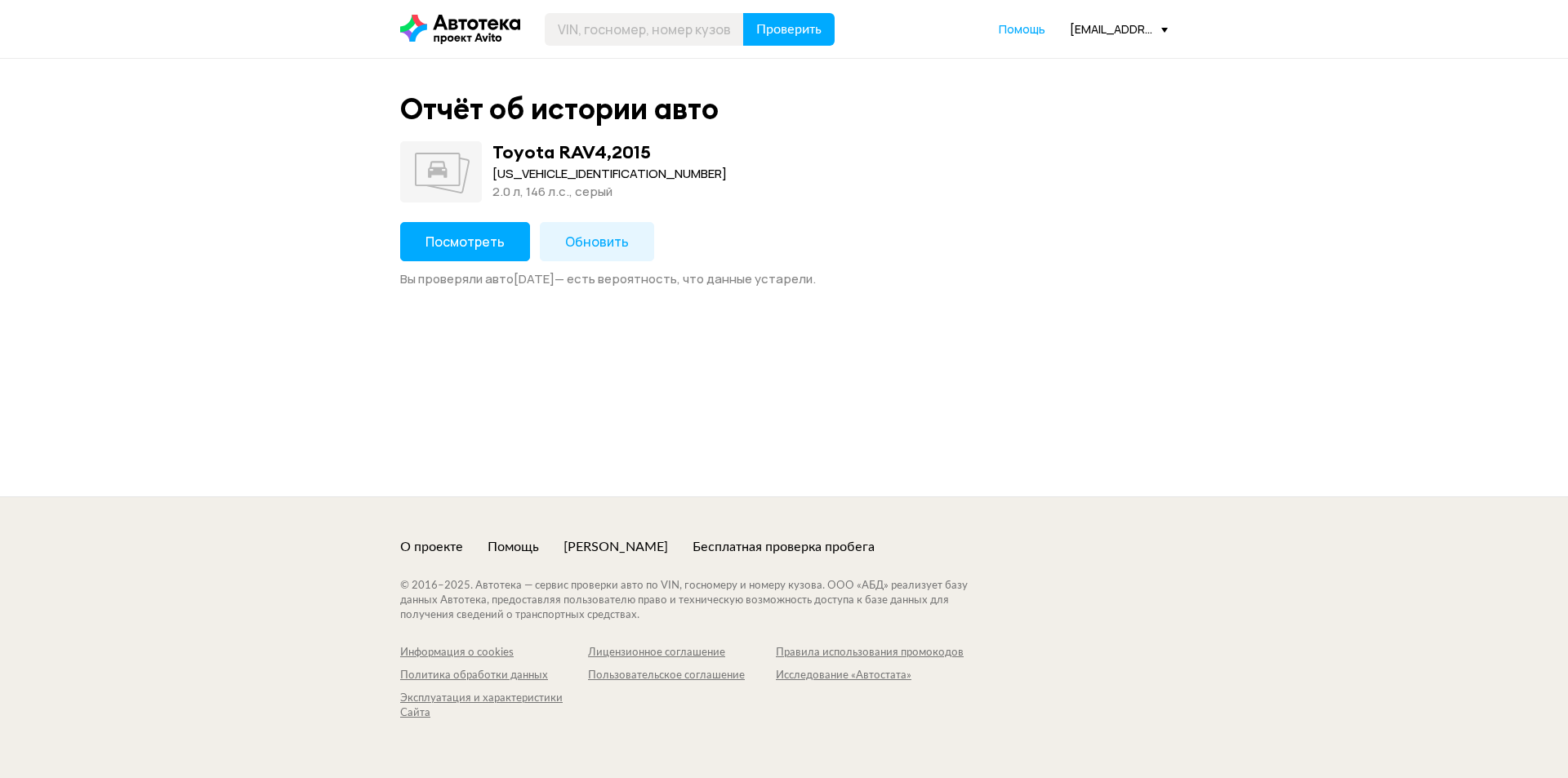
click at [498, 234] on span "Посмотреть" at bounding box center [465, 241] width 79 height 18
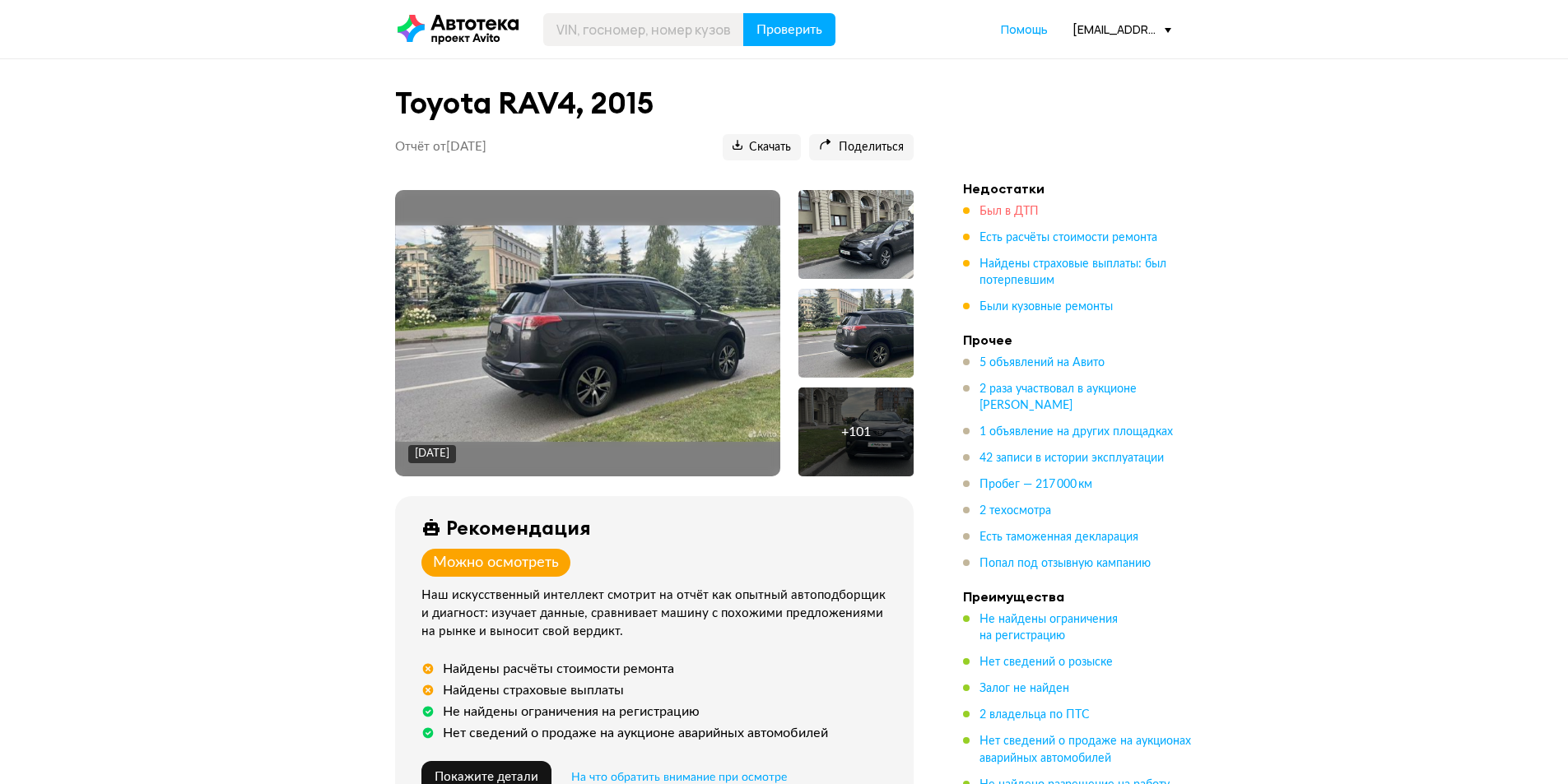
click at [1017, 217] on span "Был в ДТП" at bounding box center [1008, 211] width 59 height 11
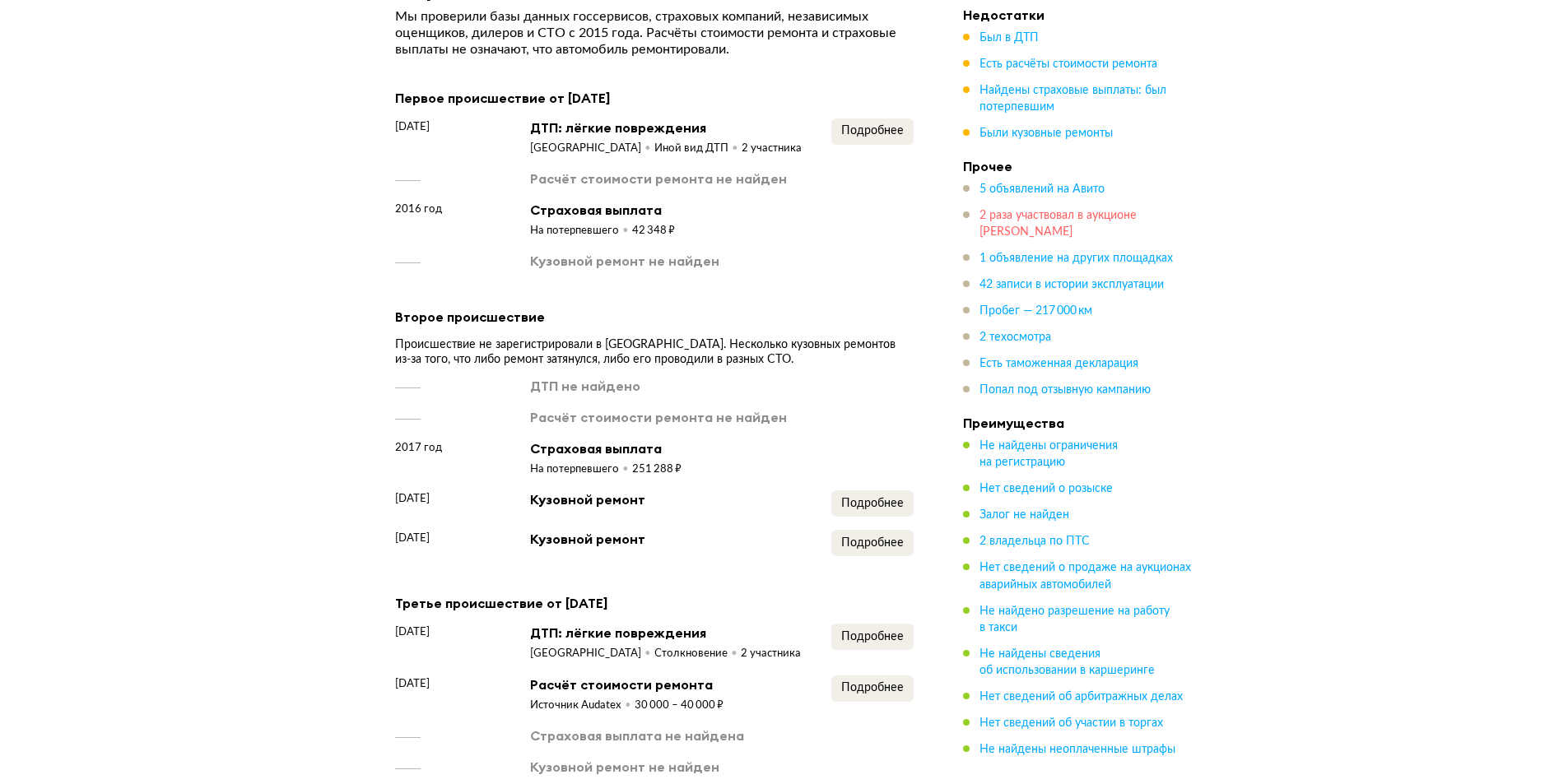
scroll to position [1838, 0]
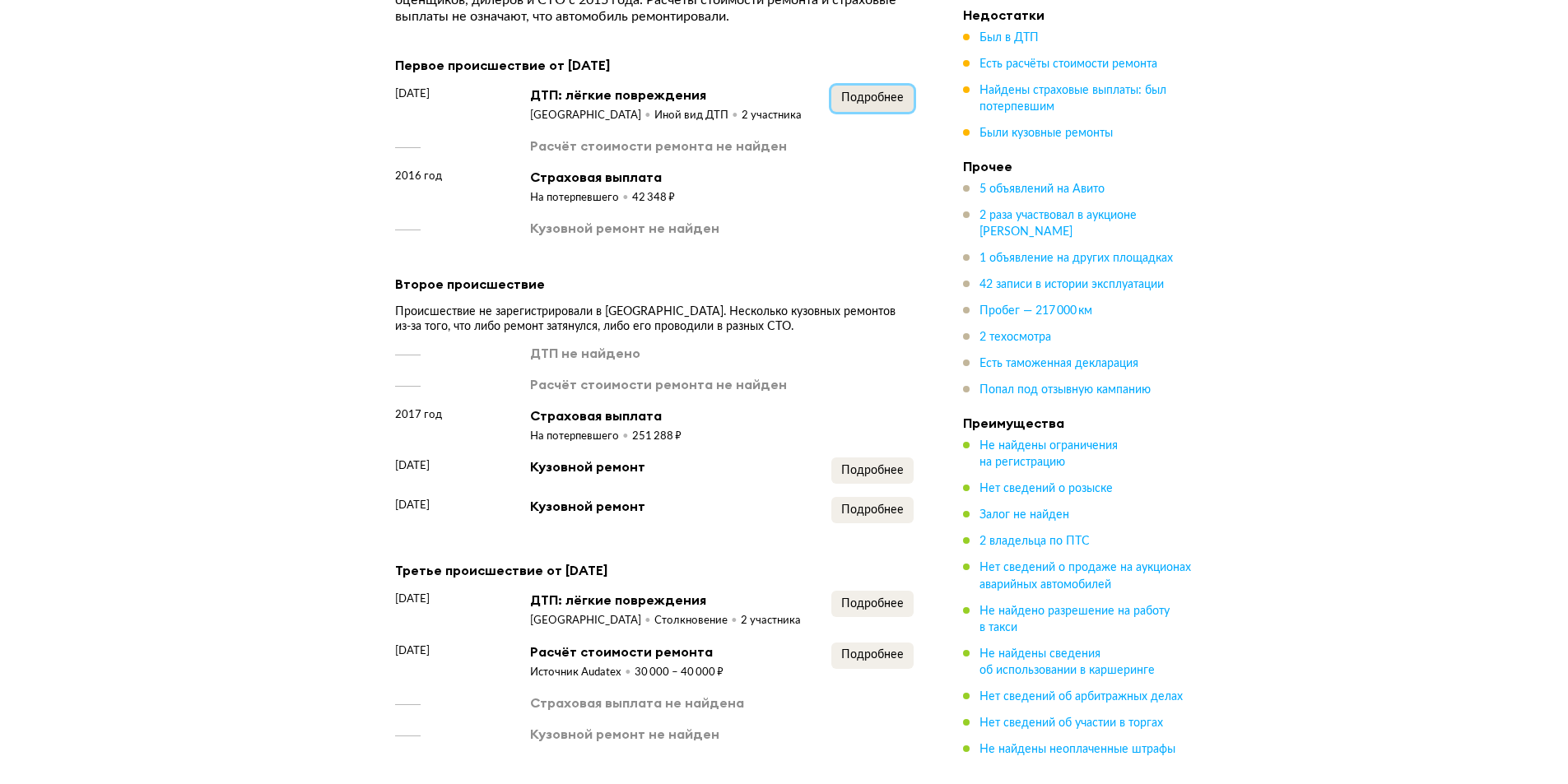
click at [891, 86] on button "Подробнее" at bounding box center [872, 98] width 82 height 27
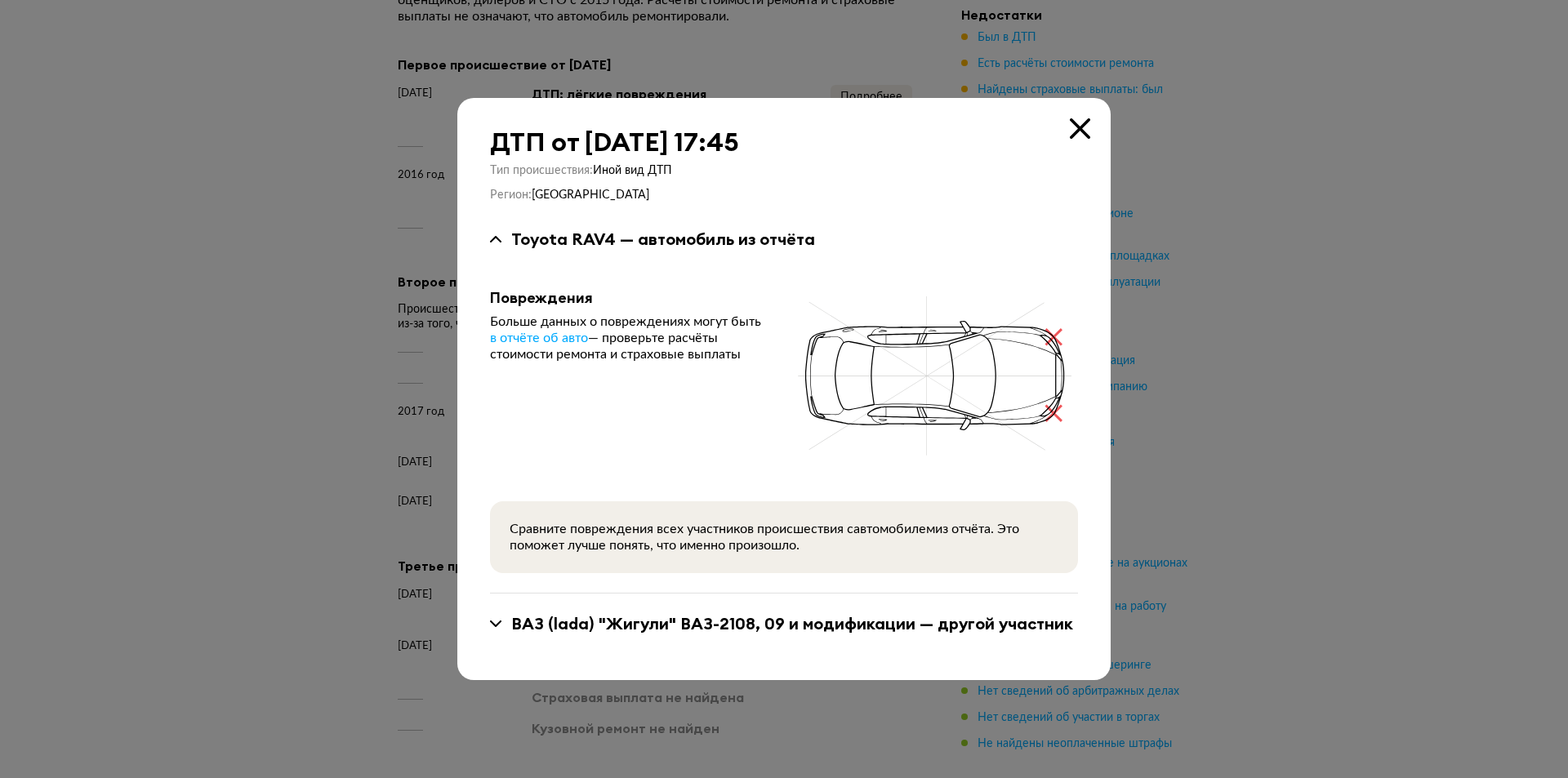
click at [1556, 416] on div at bounding box center [784, 389] width 1568 height 778
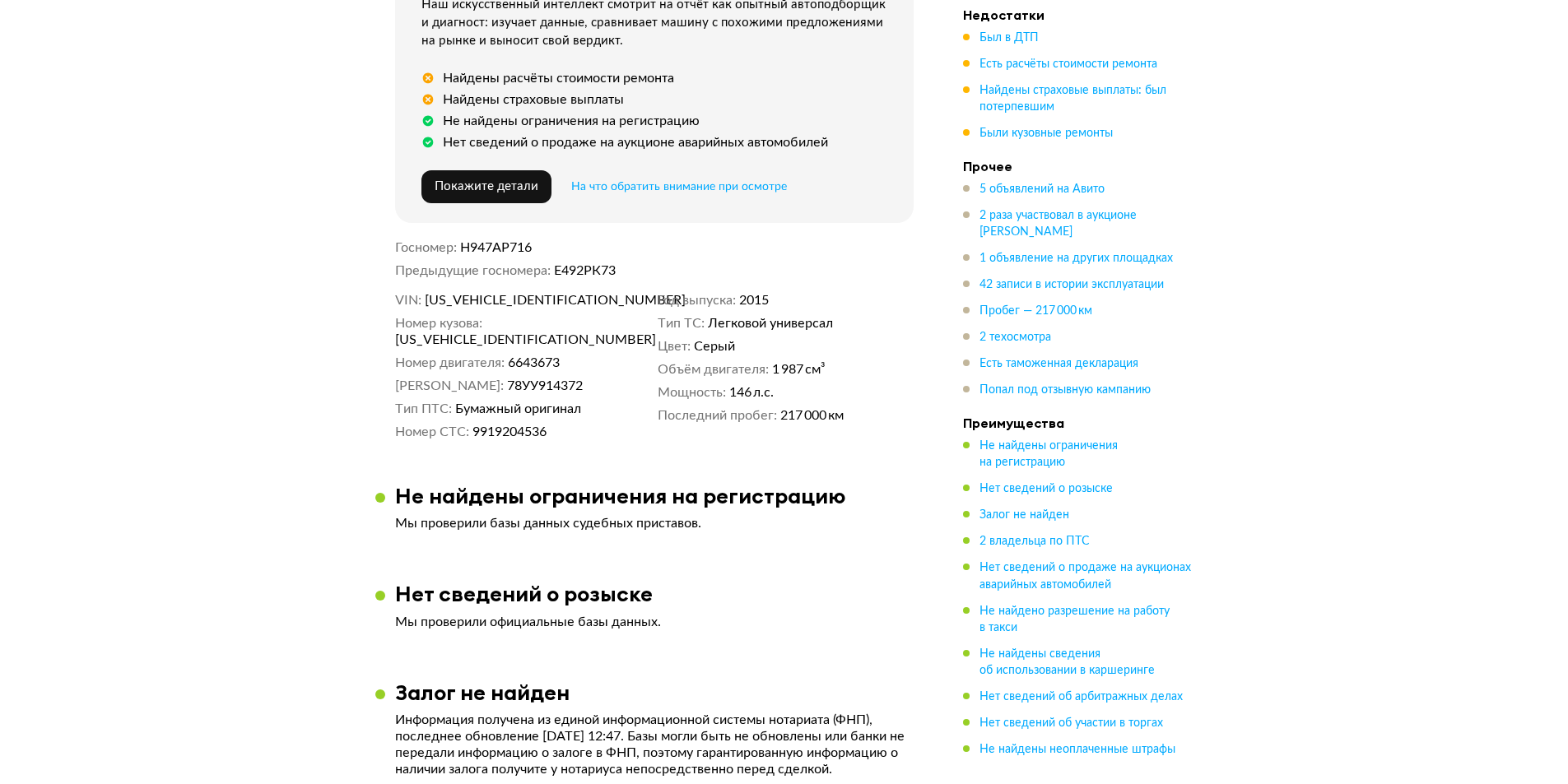
scroll to position [522, 0]
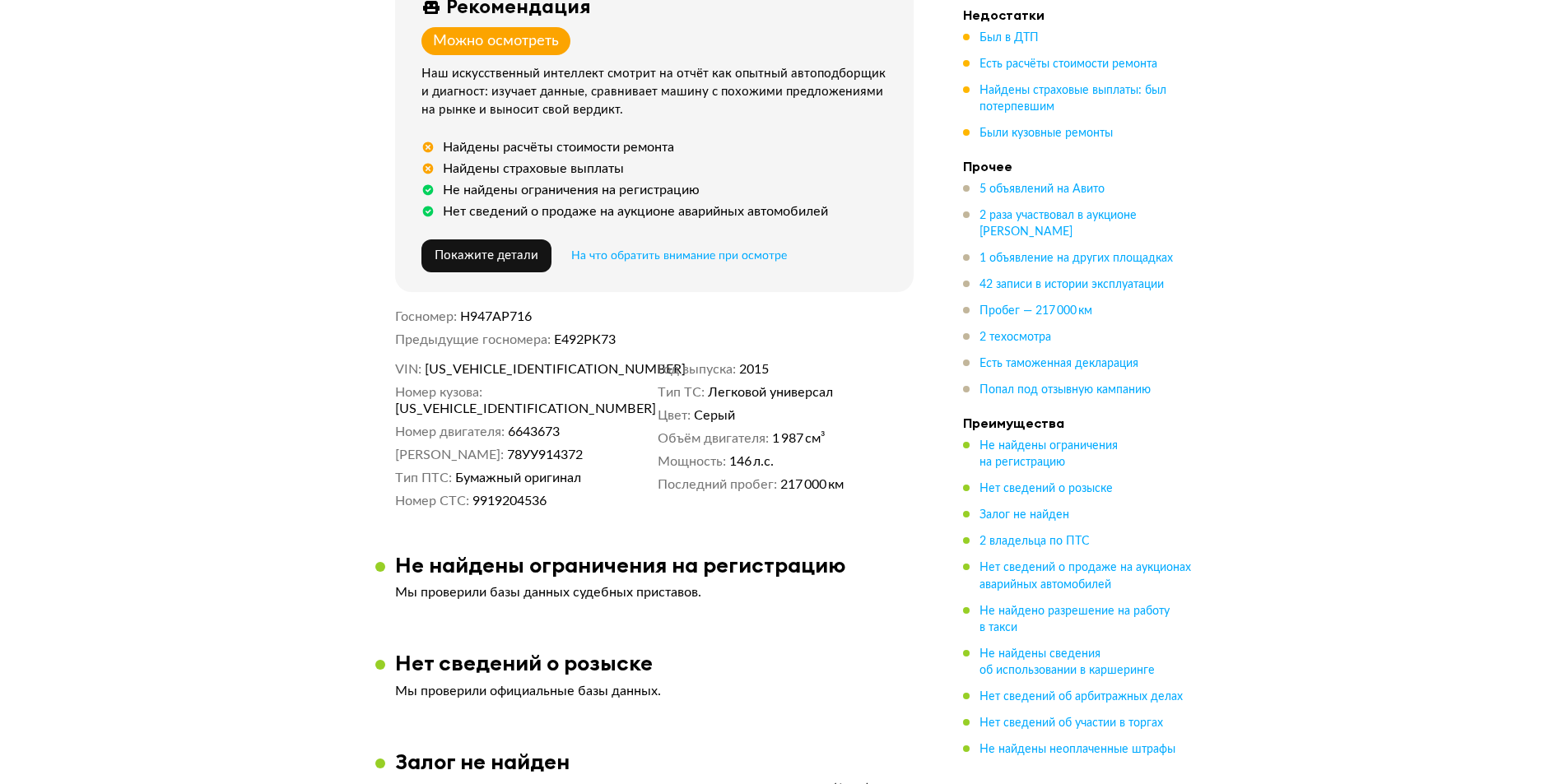
click at [510, 383] on div "VIN JTMRDREV50J019691 Номер кузова JTMRDREV50J019691 Номер двигателя 6643673 Но…" at bounding box center [655, 435] width 519 height 148
click at [512, 366] on span "JTMRDREV50J019691" at bounding box center [519, 369] width 189 height 16
click at [513, 366] on span "JTMRDREV50J019691" at bounding box center [519, 369] width 189 height 16
copy span "JTMRDREV50J019691"
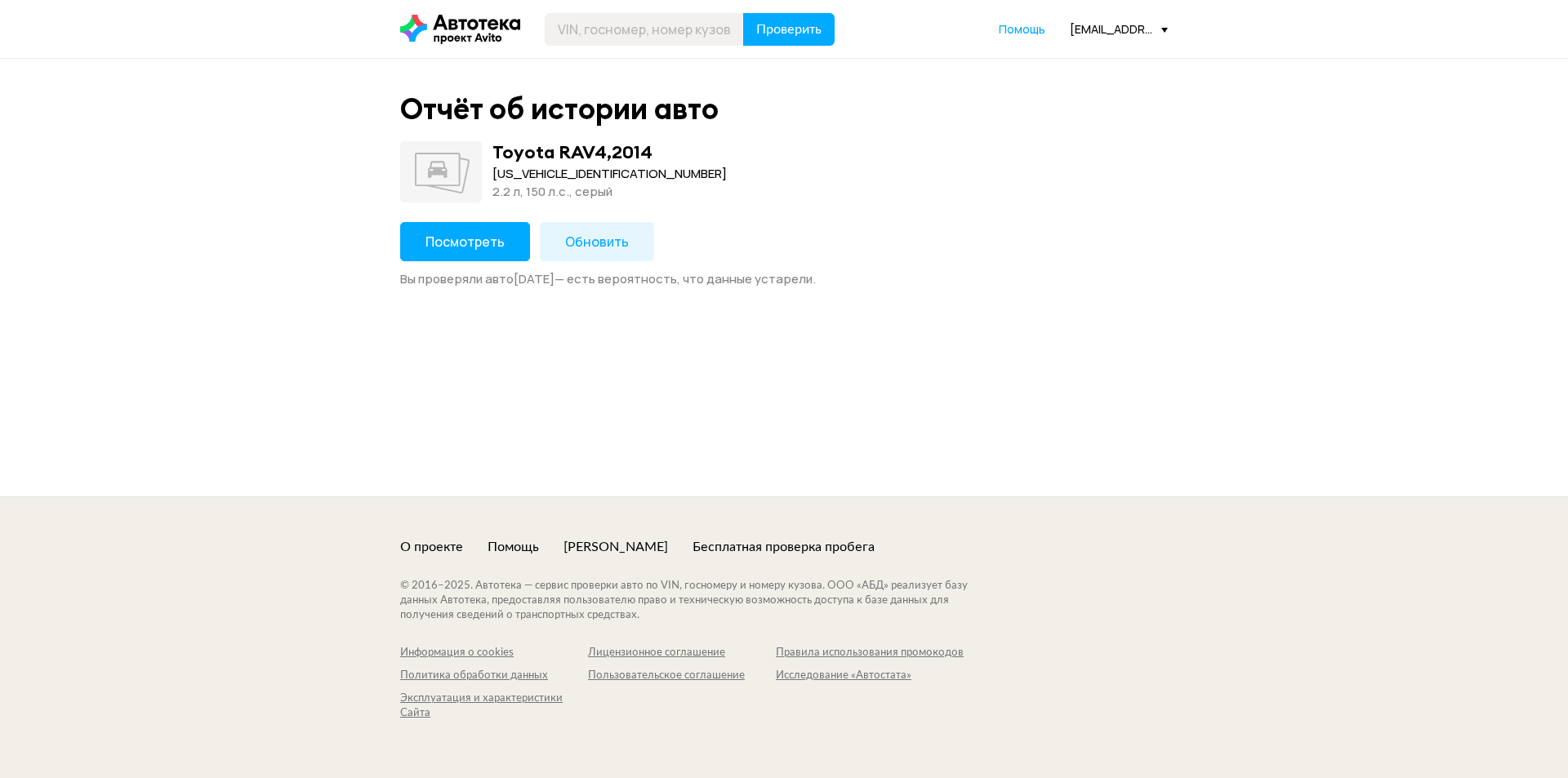
click at [502, 241] on button "Посмотреть" at bounding box center [465, 242] width 130 height 39
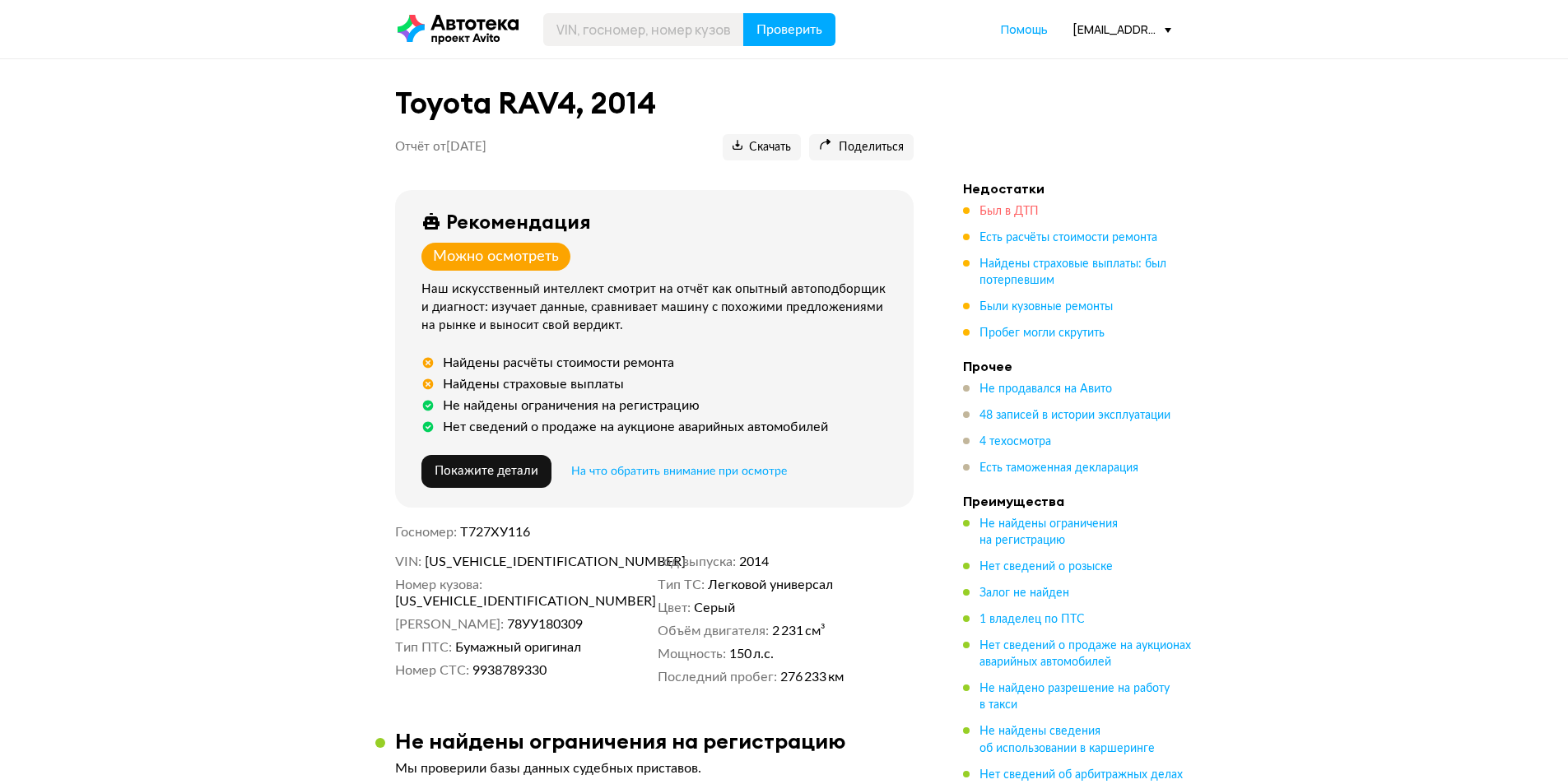
click at [997, 208] on span "Был в ДТП" at bounding box center [1008, 211] width 59 height 11
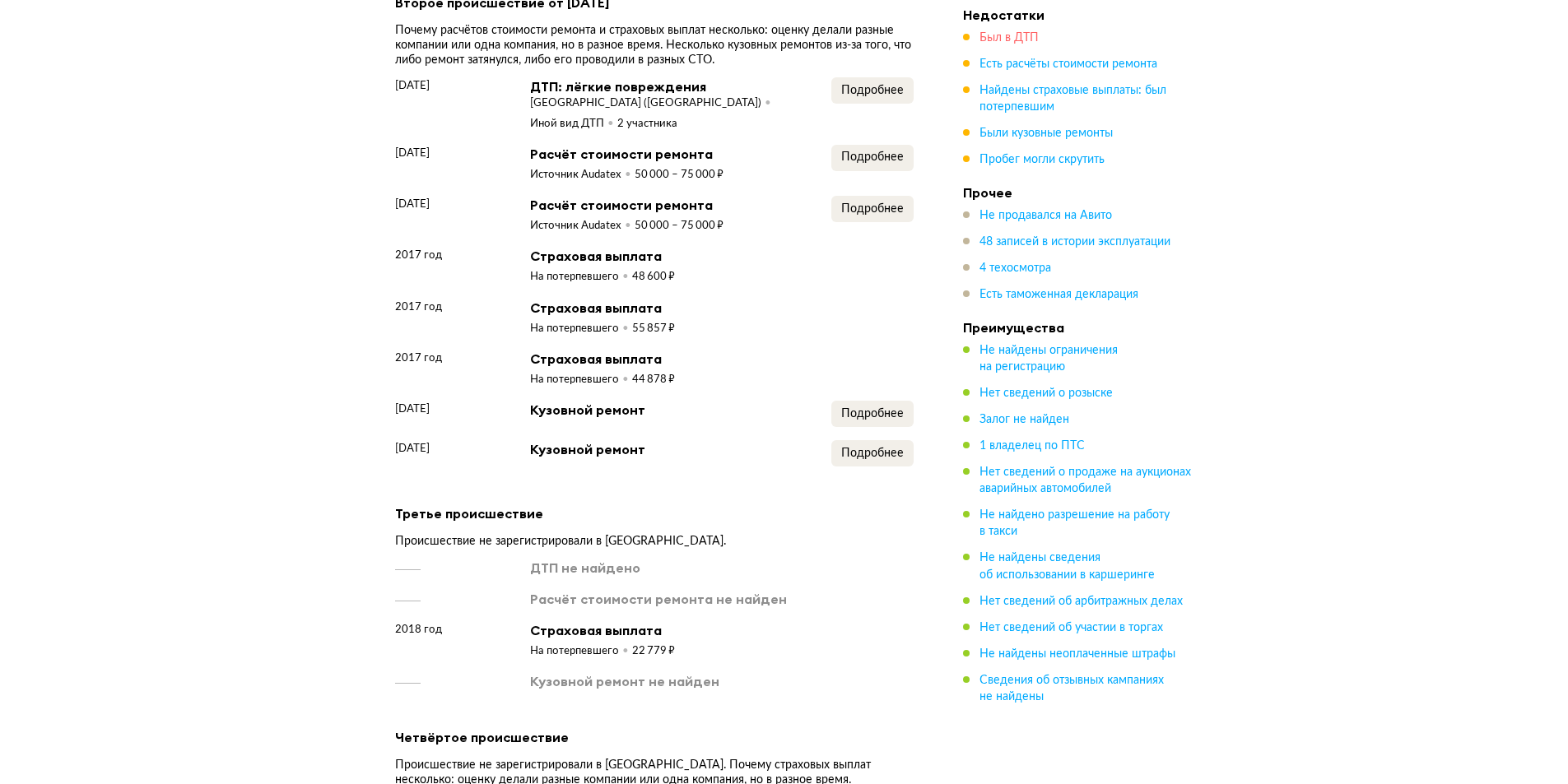
scroll to position [1709, 0]
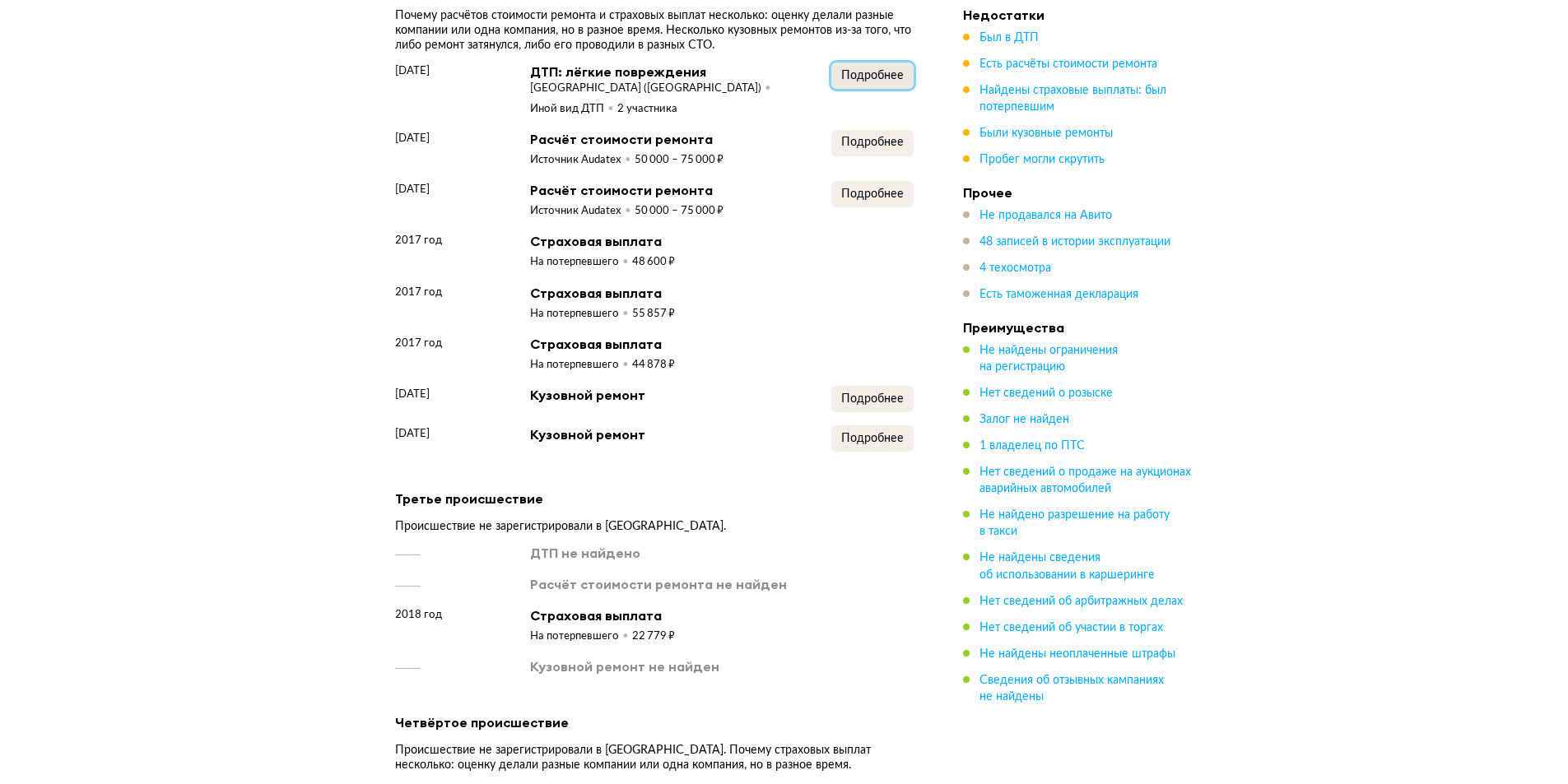
click at [874, 81] on span "Подробнее" at bounding box center [872, 75] width 62 height 11
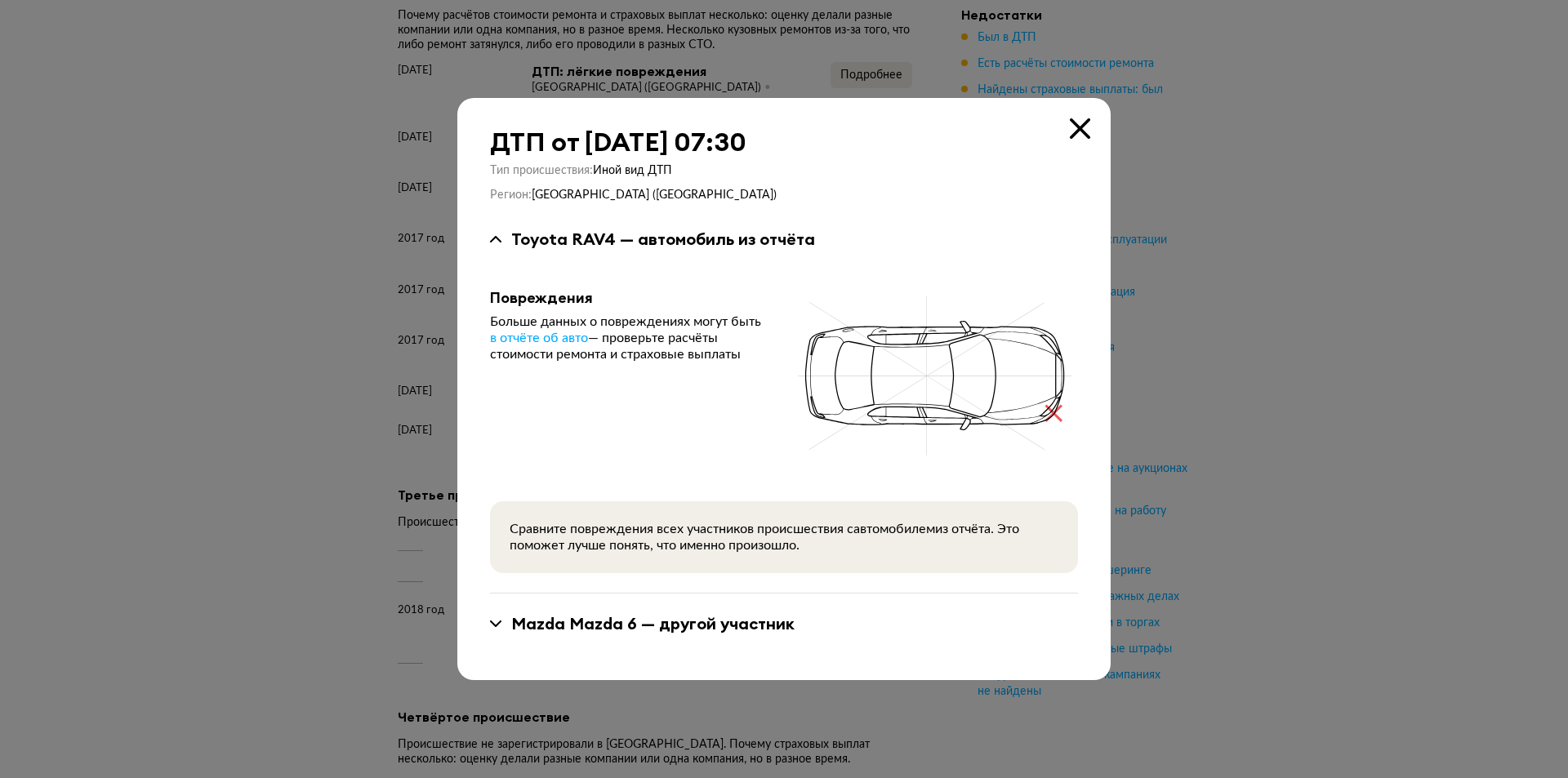
click at [1072, 125] on icon at bounding box center [1080, 128] width 20 height 20
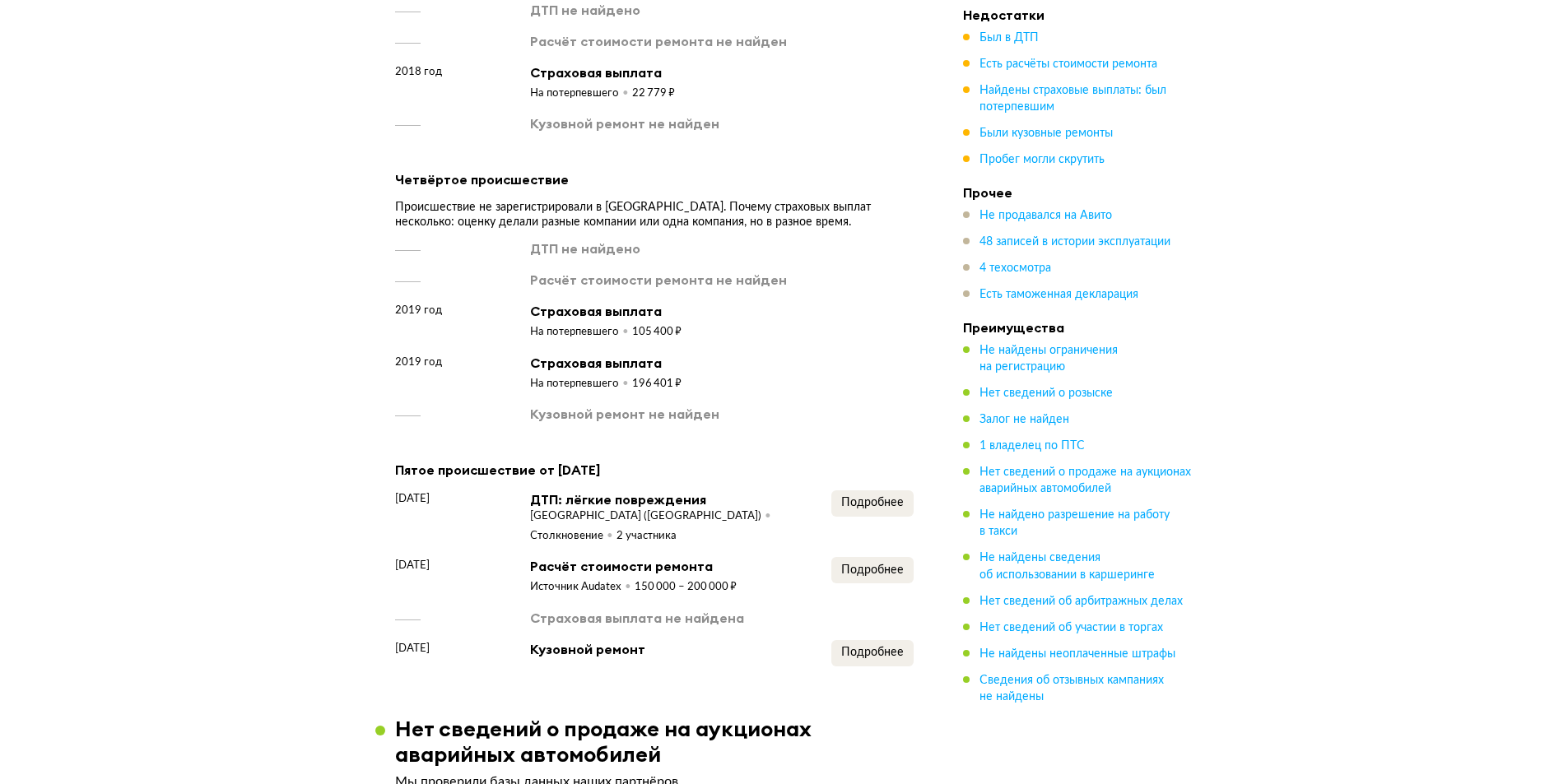
scroll to position [2285, 0]
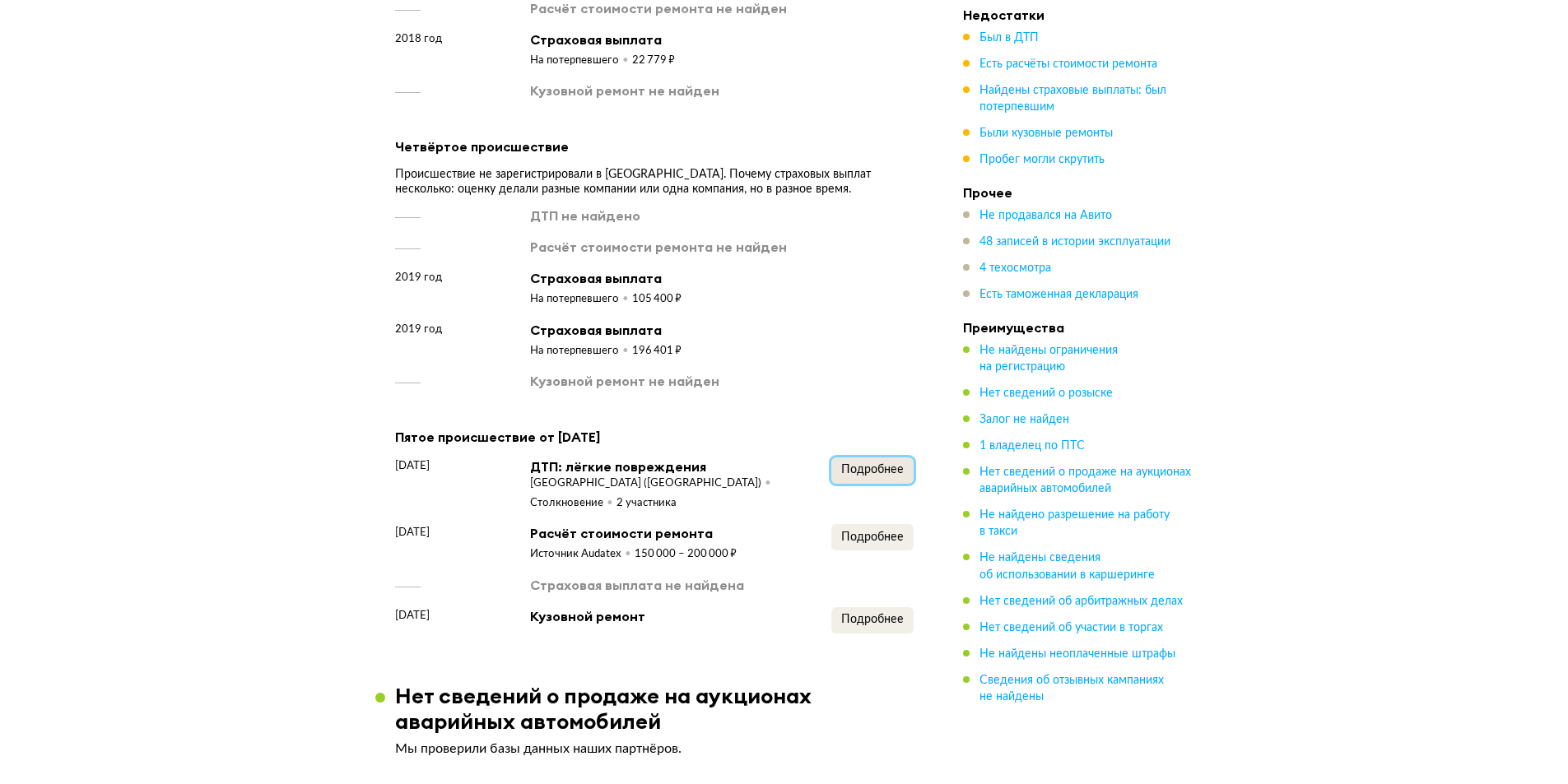
click at [905, 484] on button "Подробнее" at bounding box center [872, 471] width 82 height 27
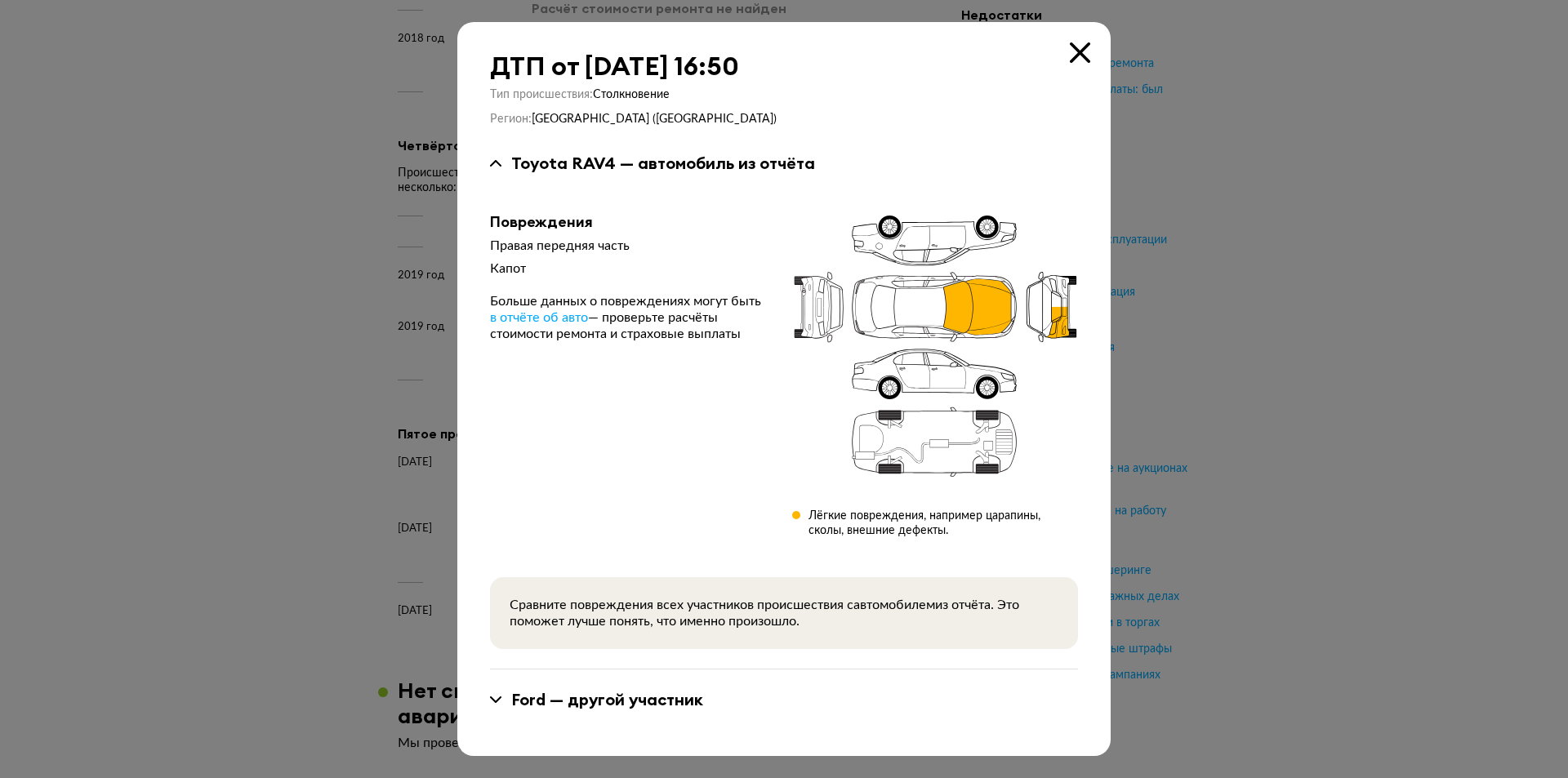
click at [1205, 275] on div at bounding box center [784, 389] width 1568 height 778
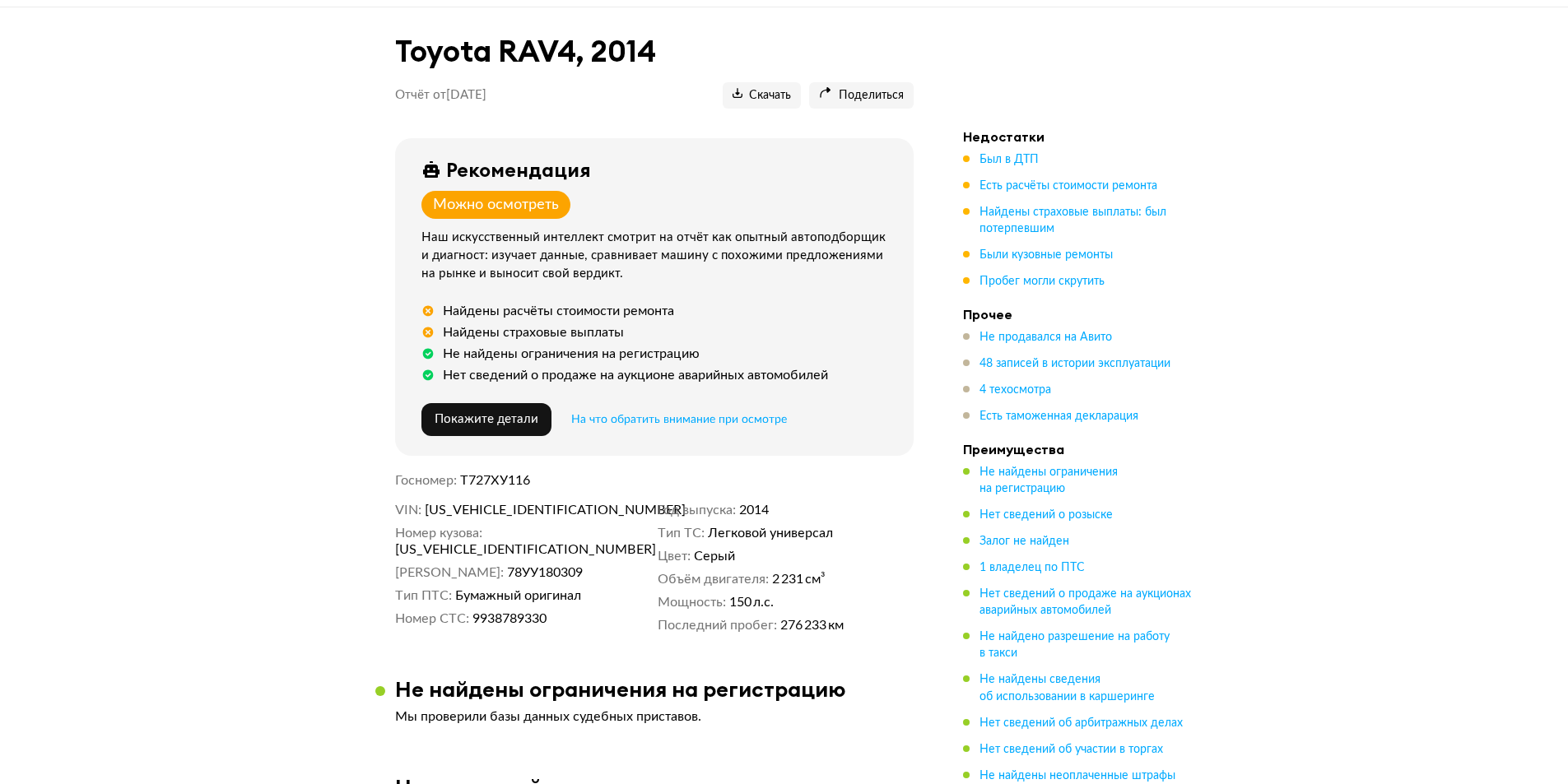
scroll to position [82, 0]
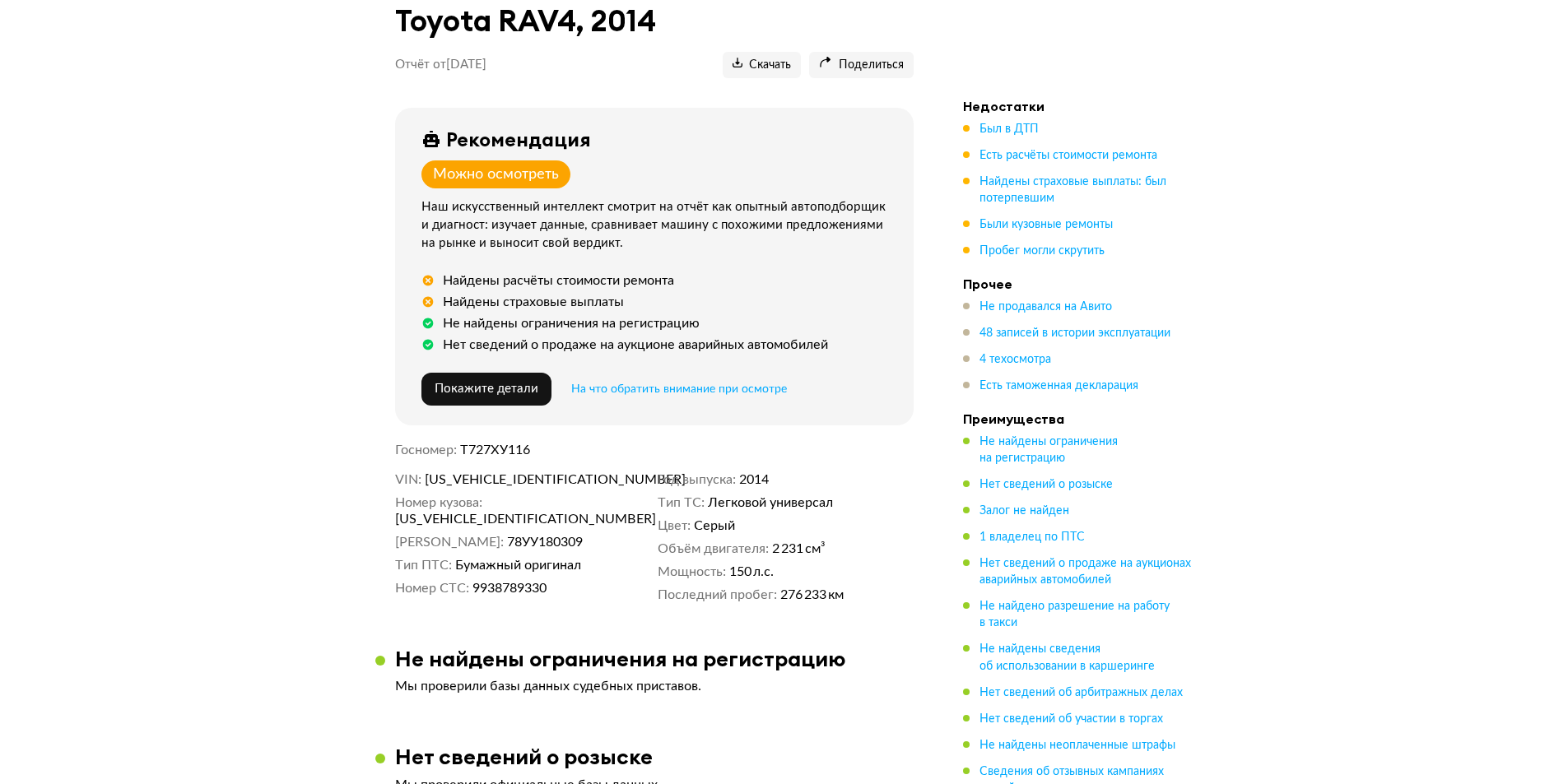
click at [513, 473] on span "[US_VEHICLE_IDENTIFICATION_NUMBER]" at bounding box center [519, 479] width 189 height 16
copy span "[US_VEHICLE_IDENTIFICATION_NUMBER]"
